Goal: Transaction & Acquisition: Download file/media

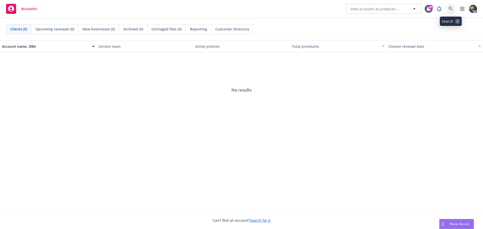
click at [450, 9] on icon at bounding box center [451, 9] width 5 height 5
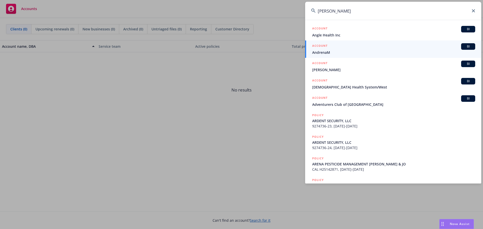
type input "[PERSON_NAME]"
click at [418, 49] on div "ACCOUNT BI" at bounding box center [393, 46] width 163 height 7
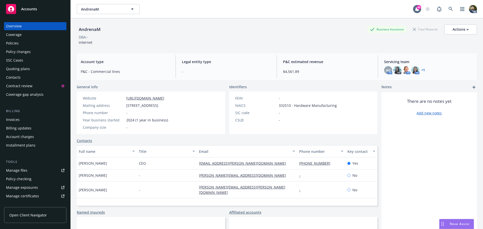
click at [14, 41] on div "Policies" at bounding box center [12, 43] width 13 height 8
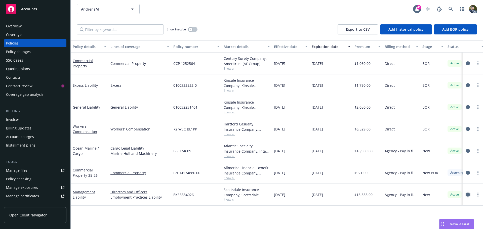
click at [469, 195] on icon "circleInformation" at bounding box center [468, 195] width 4 height 4
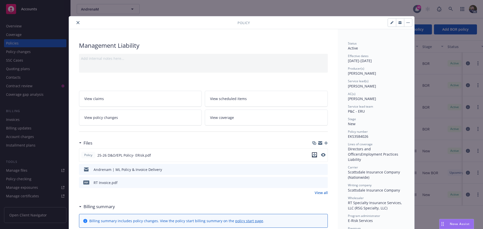
click at [313, 155] on icon "download file" at bounding box center [314, 154] width 3 height 3
